Goal: Task Accomplishment & Management: Use online tool/utility

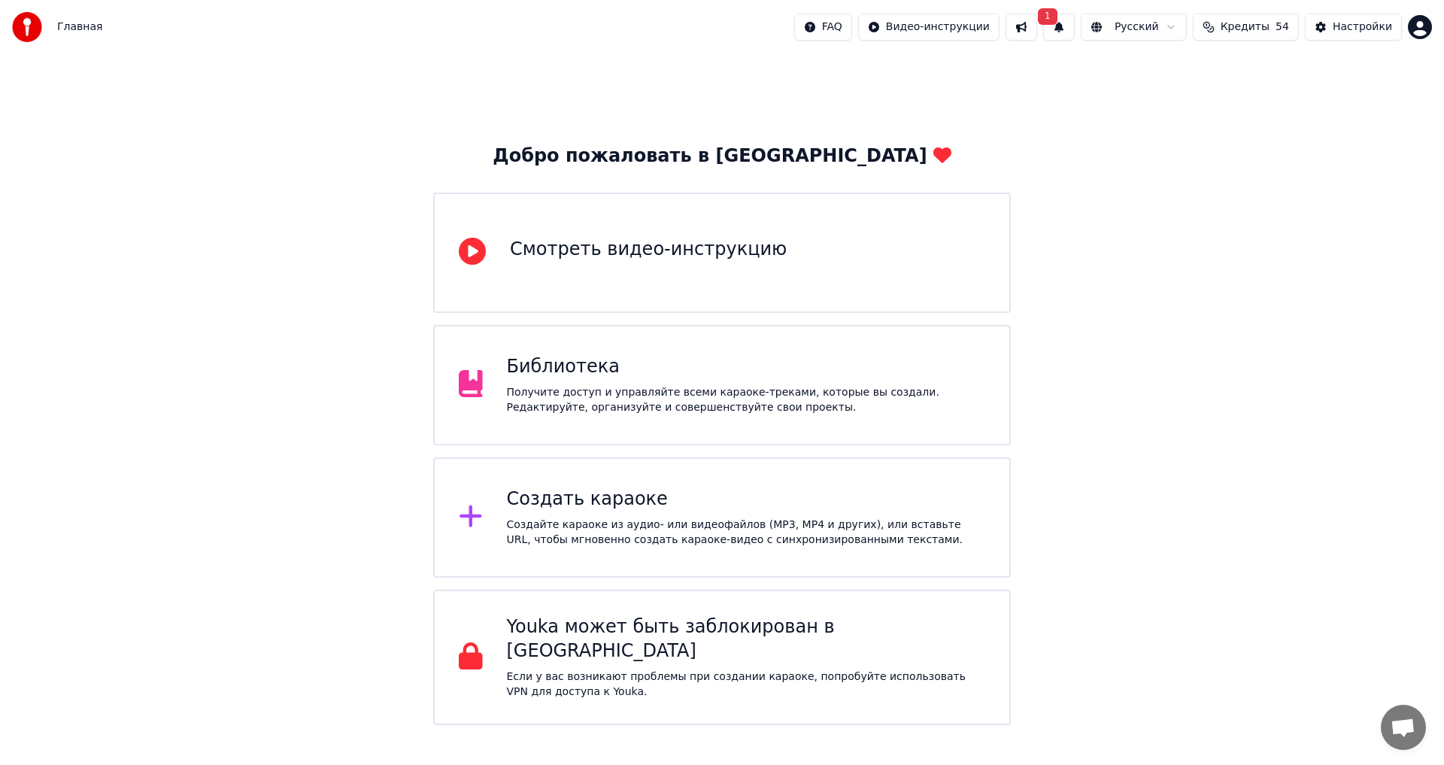
click at [1057, 17] on span "1" at bounding box center [1048, 16] width 20 height 17
click at [1180, 83] on button "Обновить" at bounding box center [1190, 74] width 79 height 27
click at [1263, 31] on span "Кредиты" at bounding box center [1245, 27] width 49 height 15
click at [1276, 206] on div "Добро пожаловать в Youka Смотреть видео-инструкцию Библиотека Получите доступ и…" at bounding box center [722, 389] width 1444 height 671
